Goal: Task Accomplishment & Management: Manage account settings

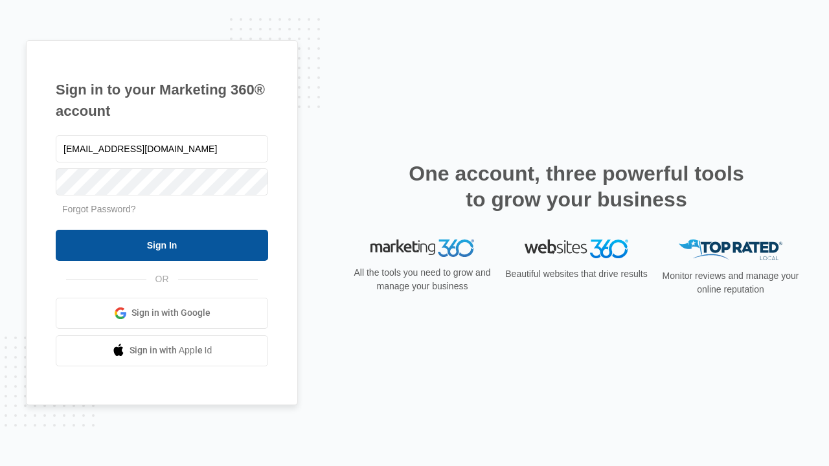
click at [162, 245] on input "Sign In" at bounding box center [162, 245] width 212 height 31
